Goal: Task Accomplishment & Management: Manage account settings

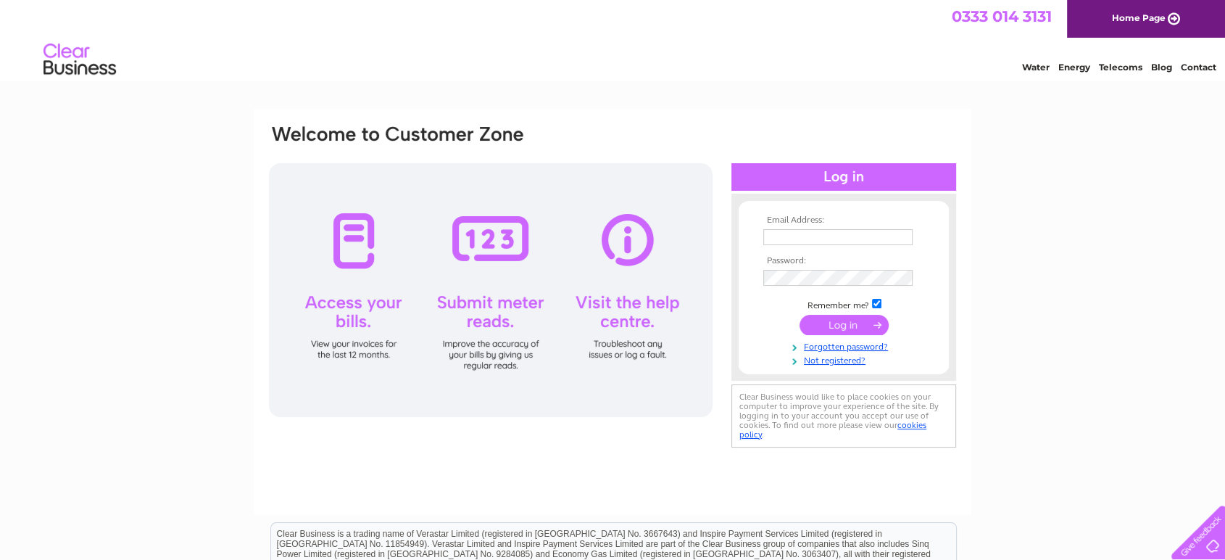
type input "accounts@westcoastfoods.co.uk"
click at [823, 319] on input "submit" at bounding box center [843, 325] width 89 height 20
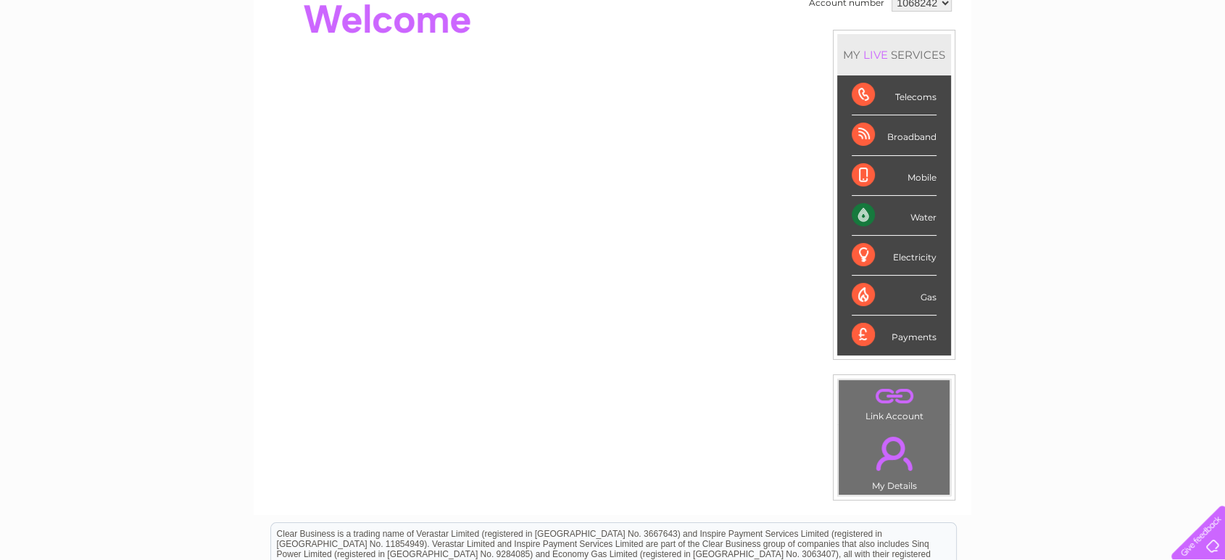
scroll to position [80, 0]
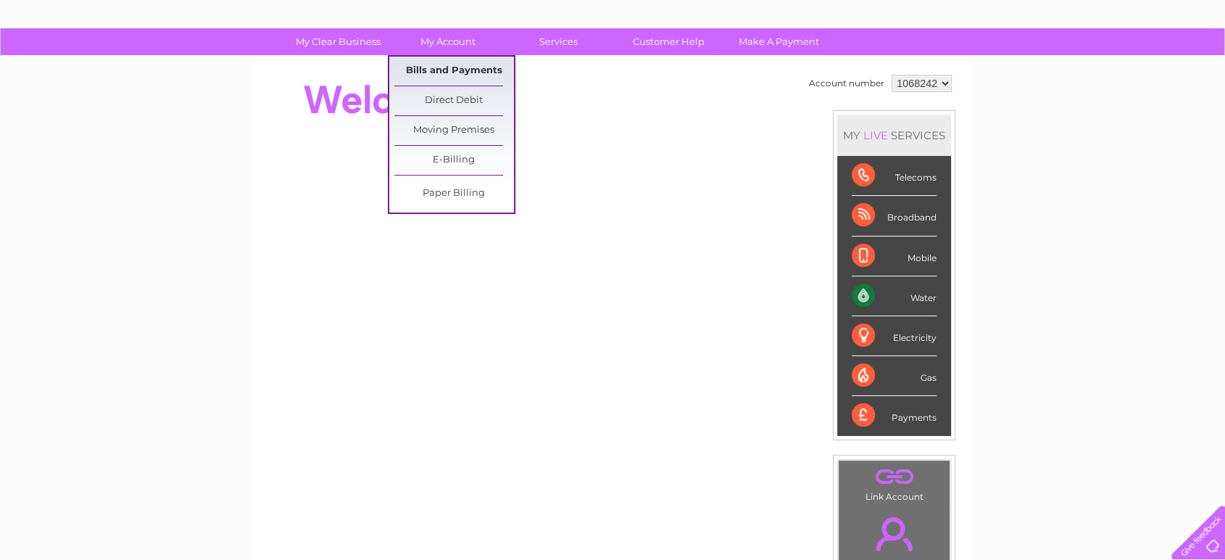
click at [435, 62] on link "Bills and Payments" at bounding box center [454, 71] width 120 height 29
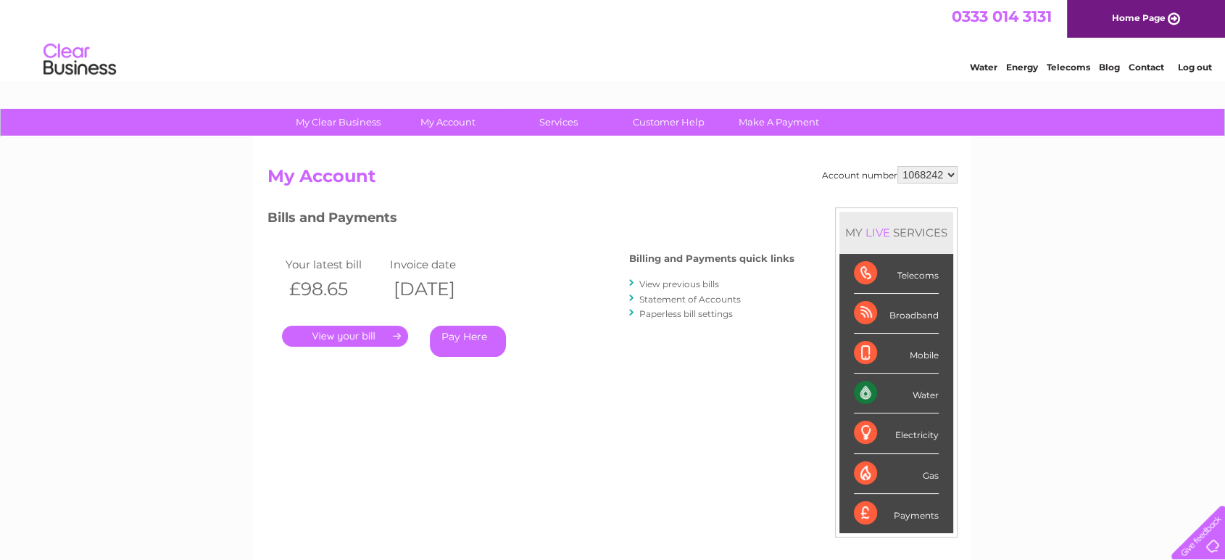
scroll to position [314, 0]
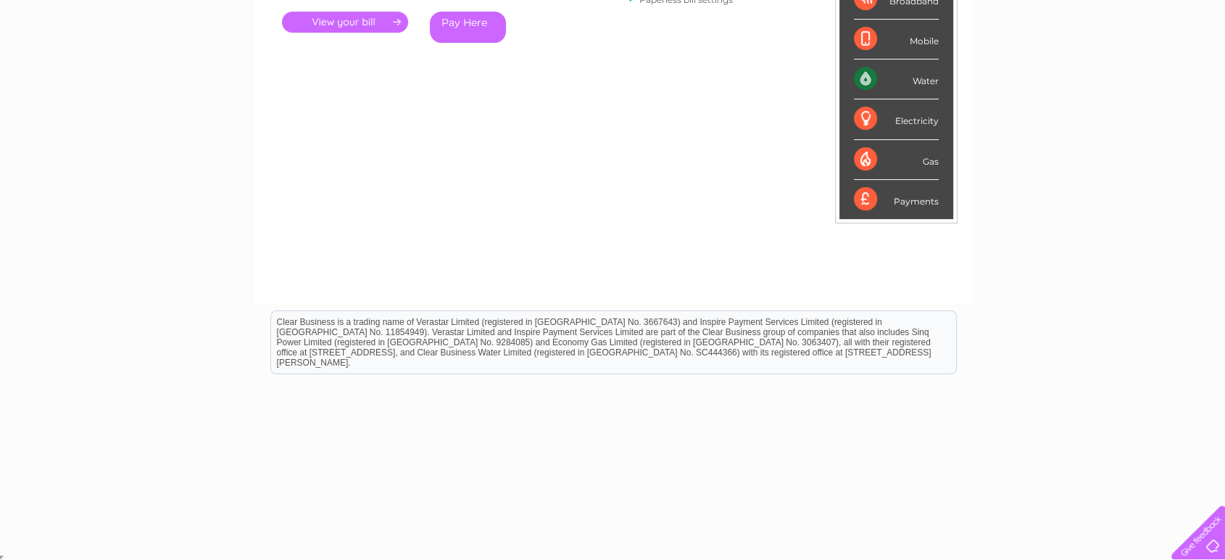
click at [332, 27] on link "." at bounding box center [345, 22] width 126 height 21
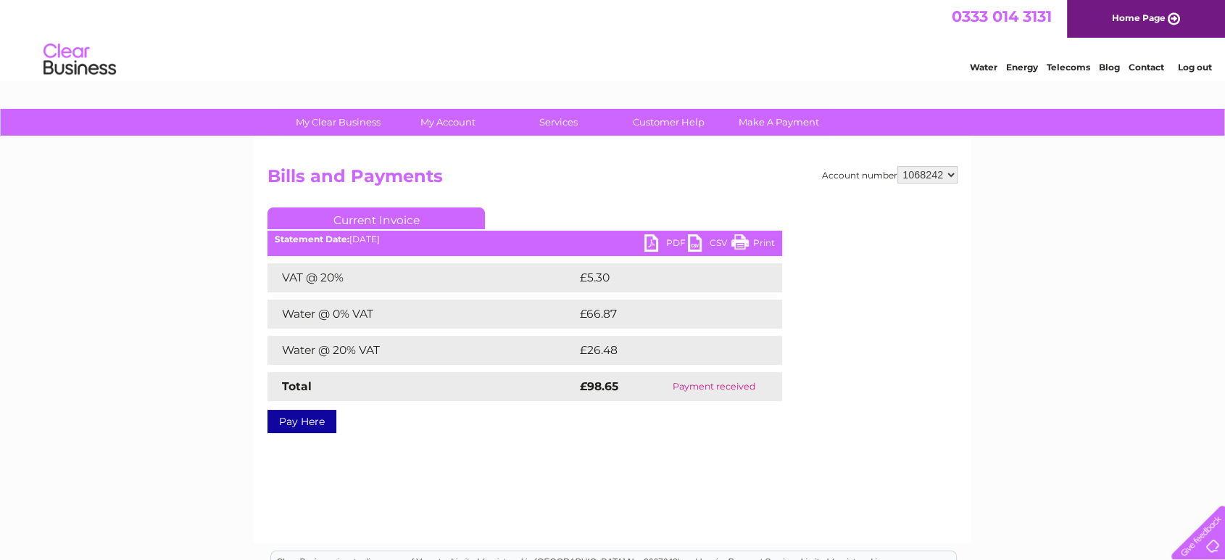
click at [645, 239] on link "PDF" at bounding box center [665, 244] width 43 height 21
click at [1184, 66] on link "Log out" at bounding box center [1194, 67] width 34 height 11
